Goal: Find specific page/section: Find specific page/section

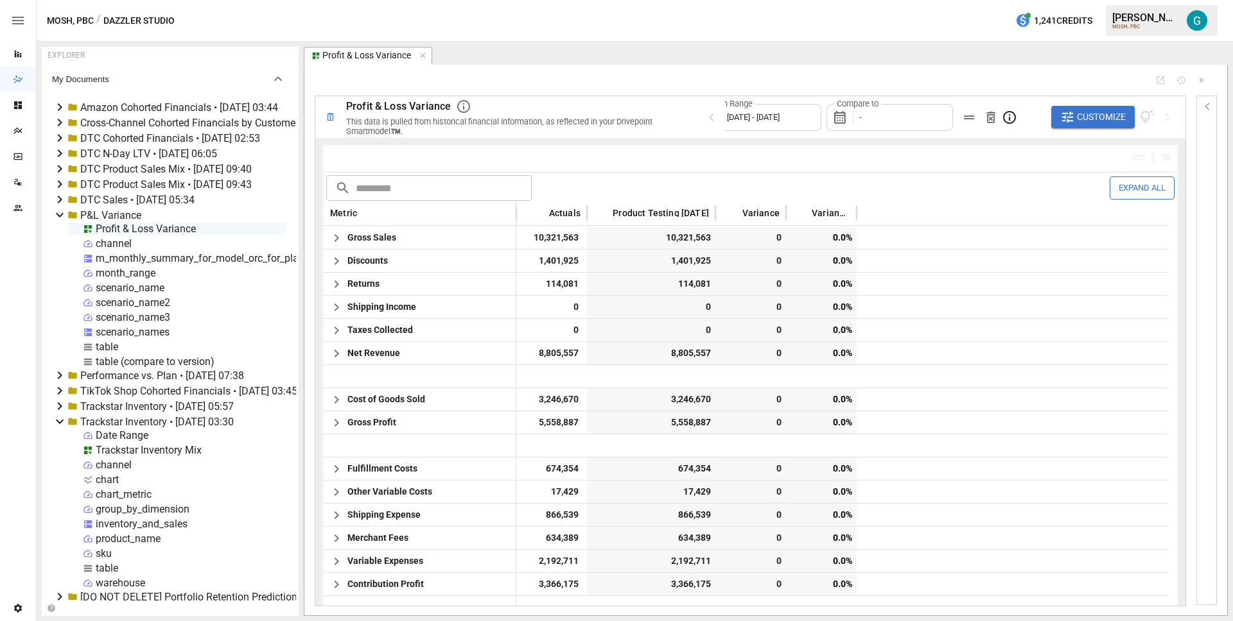
click at [596, 27] on div "MOSH, PBC / Dazzler Studio 1,241 Credits [PERSON_NAME] MOSH, PBC" at bounding box center [635, 20] width 1196 height 41
click at [711, 28] on div "MOSH, PBC / Dazzler Studio 1,241 Credits [PERSON_NAME] MOSH, PBC" at bounding box center [635, 20] width 1196 height 41
click at [877, 2] on div "MOSH, PBC / Dazzler Studio 1,241 Credits [PERSON_NAME] MOSH, PBC" at bounding box center [635, 20] width 1196 height 41
click at [21, 159] on icon "SmartModel" at bounding box center [17, 156] width 8 height 7
click at [511, 22] on div "MOSH, PBC / Dazzler Studio 1,241 Credits Gavin A. MOSH, PBC" at bounding box center [635, 20] width 1196 height 41
